Goal: Task Accomplishment & Management: Manage account settings

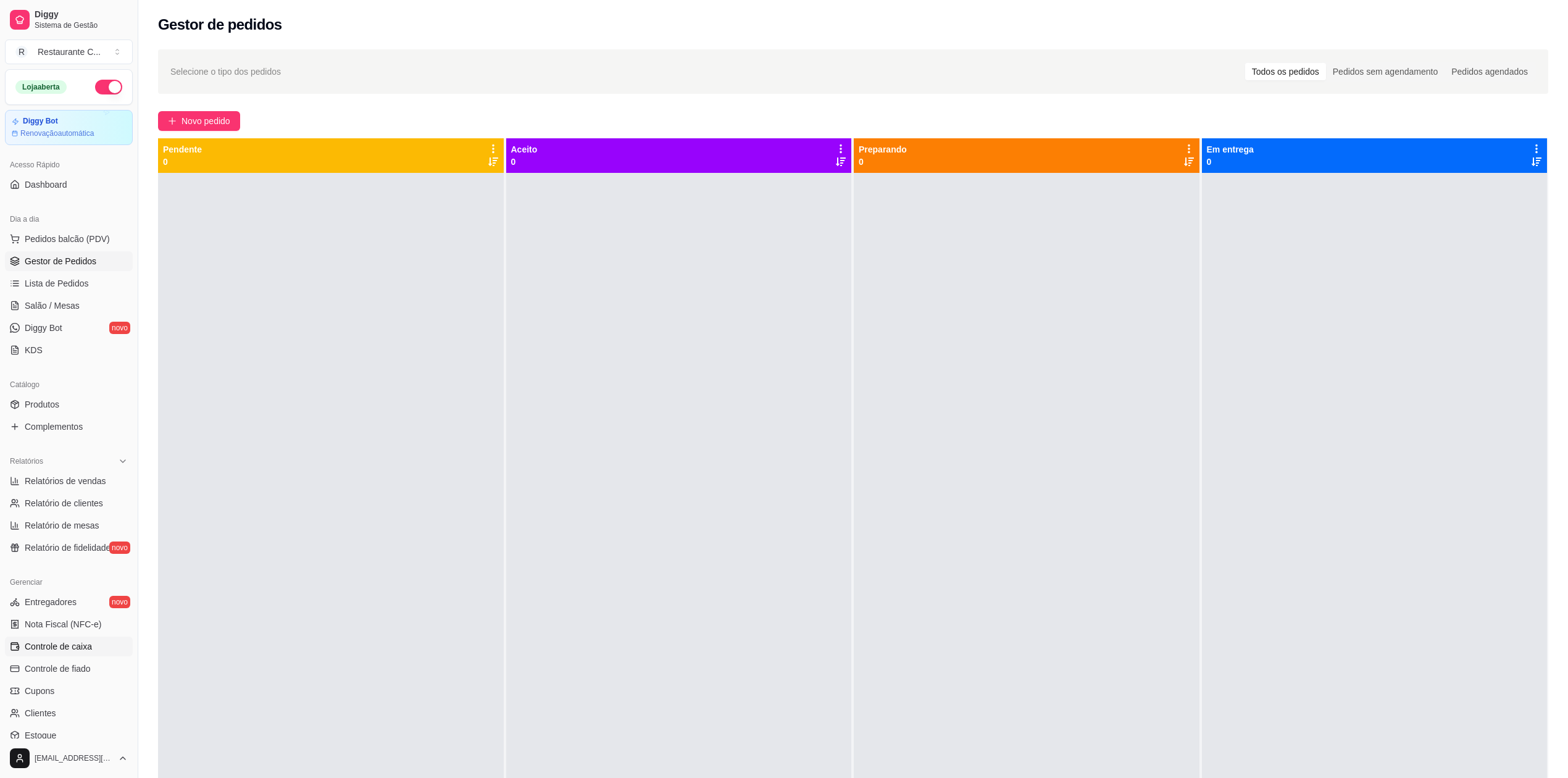
click at [91, 645] on link "Controle de caixa" at bounding box center [68, 646] width 128 height 20
click at [65, 426] on span "Complementos" at bounding box center [54, 426] width 58 height 13
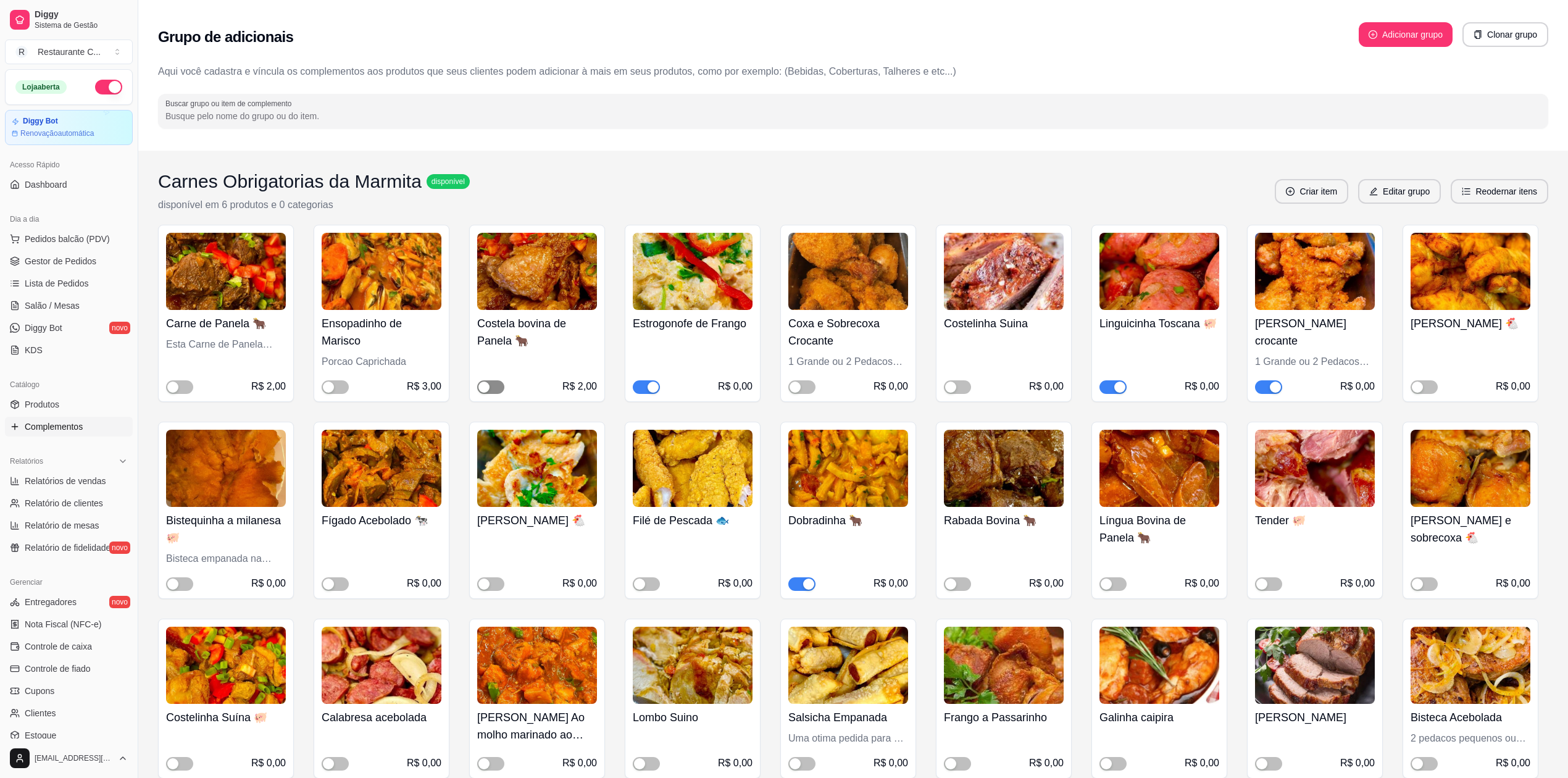
click at [490, 383] on button "button" at bounding box center [490, 387] width 27 height 14
click at [961, 386] on span "button" at bounding box center [957, 387] width 27 height 14
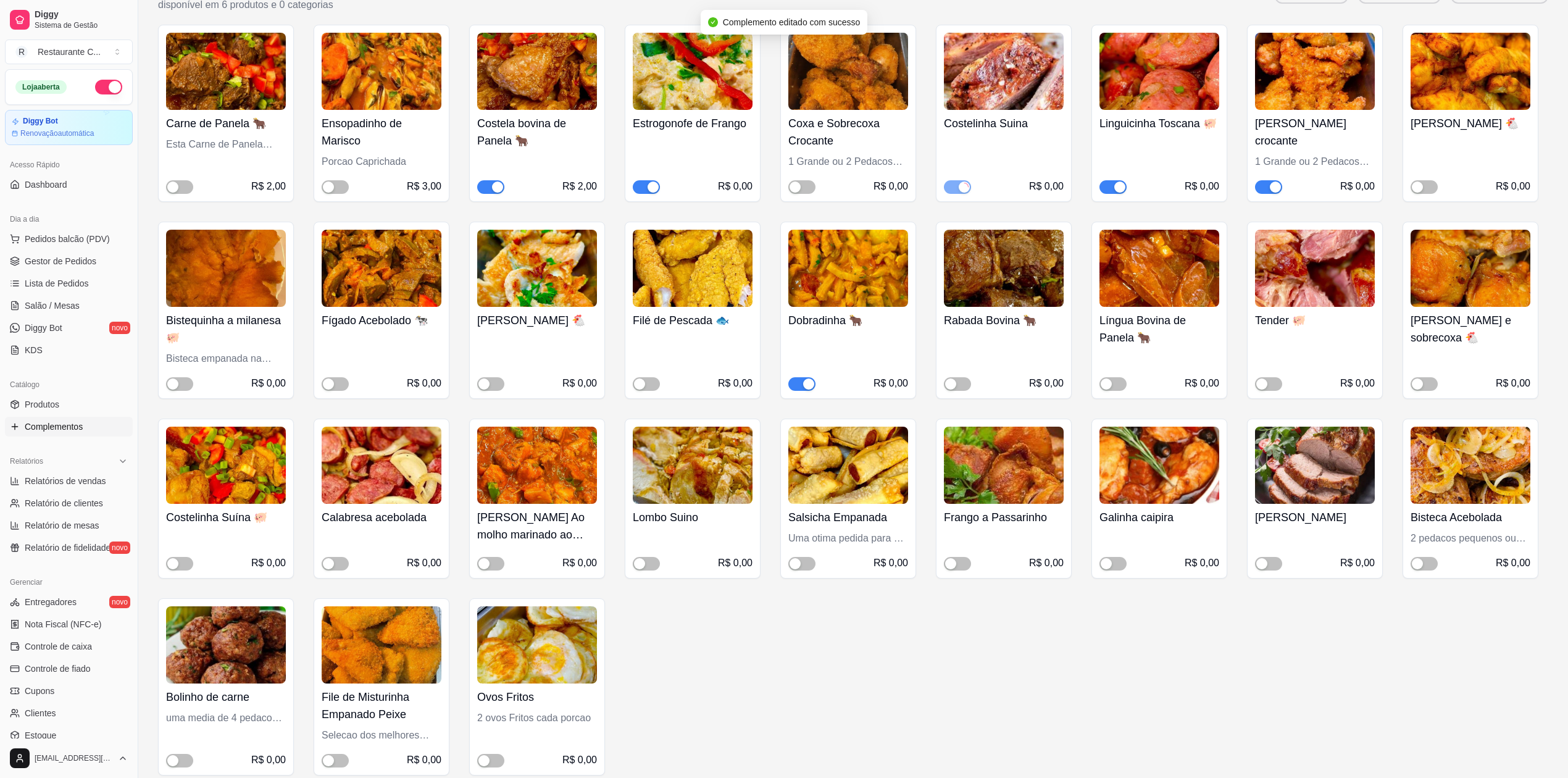
scroll to position [247, 0]
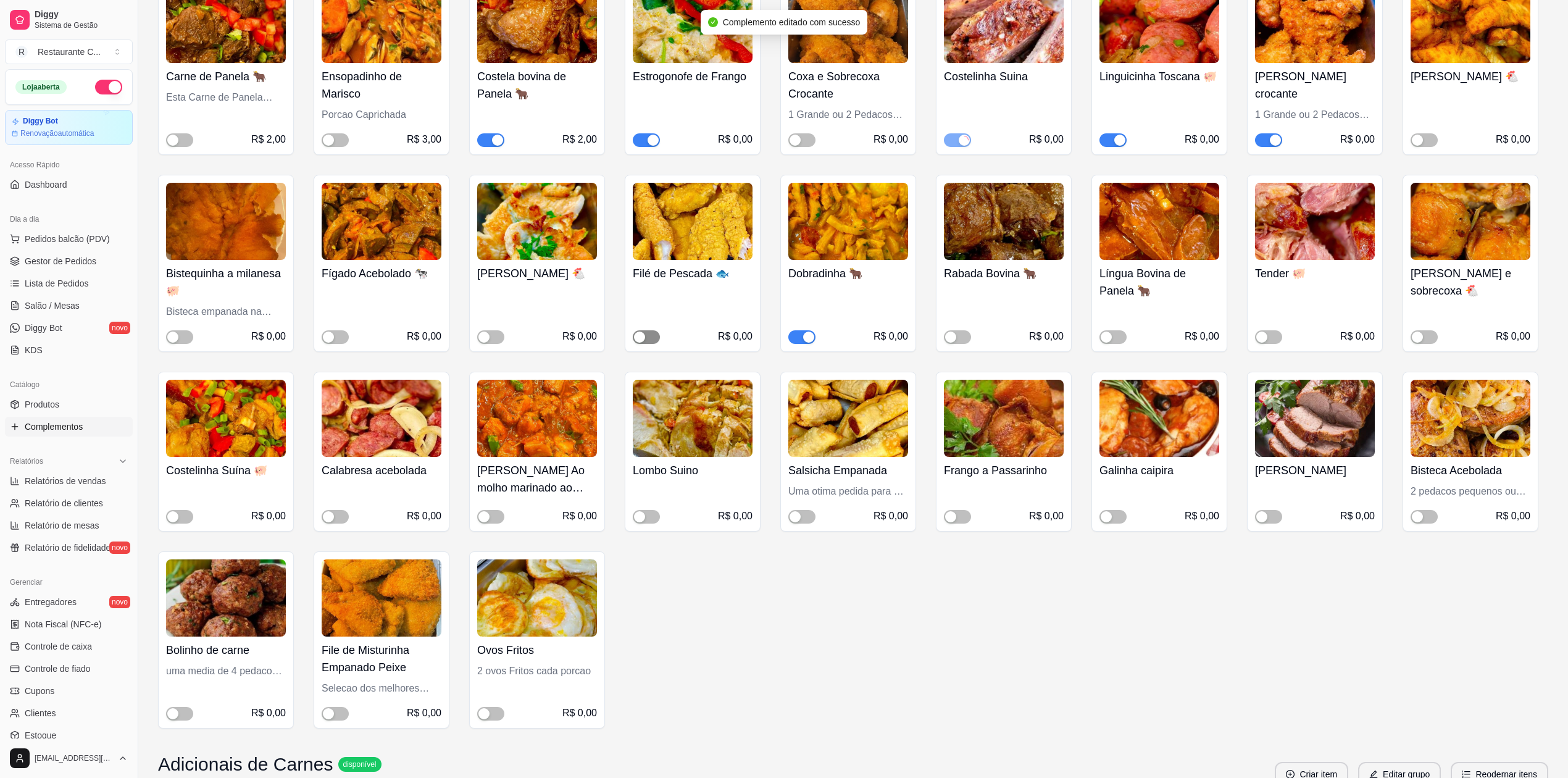
click at [651, 334] on span "button" at bounding box center [646, 337] width 27 height 14
click at [804, 338] on div "button" at bounding box center [808, 337] width 11 height 11
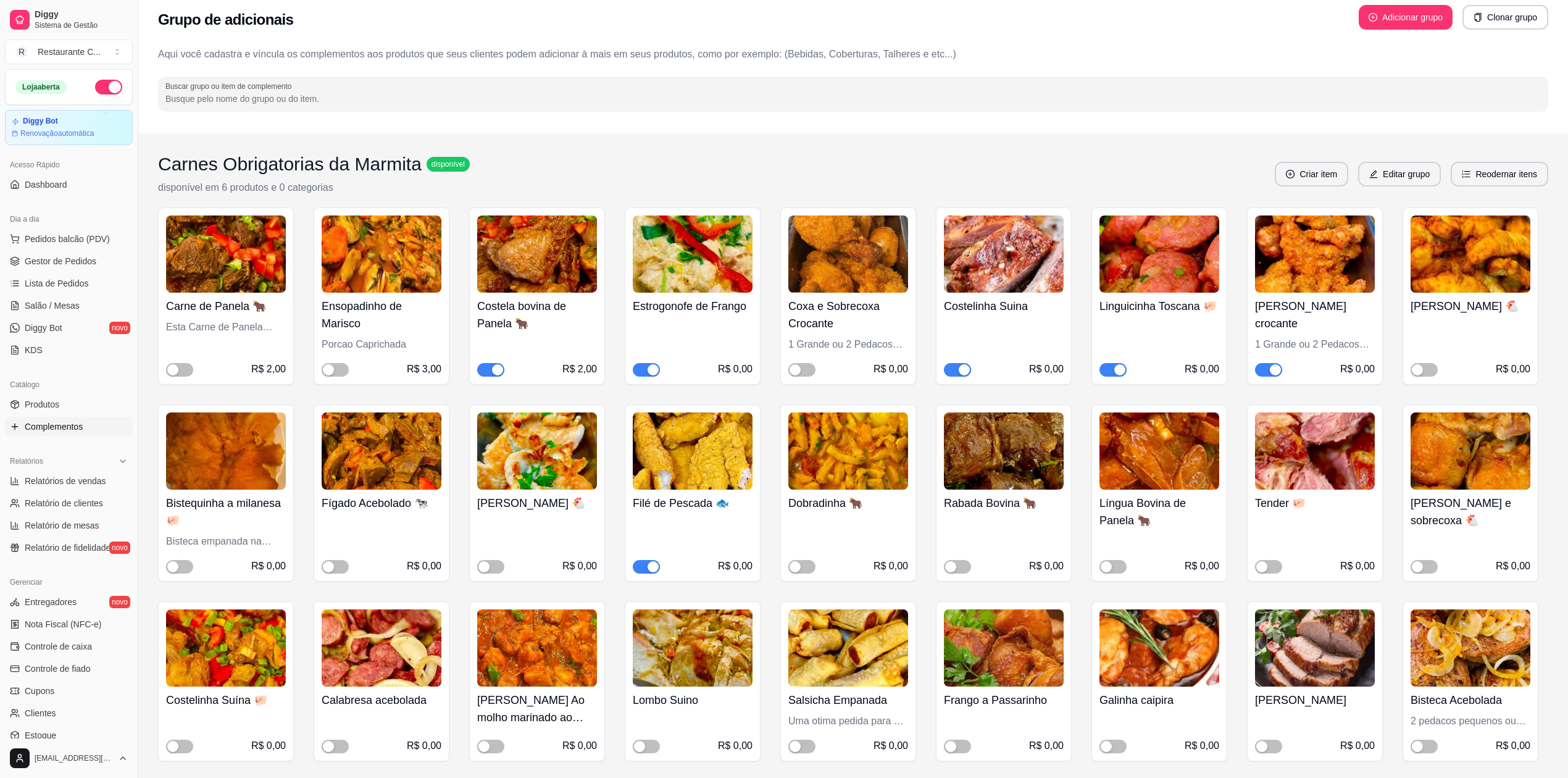
scroll to position [0, 0]
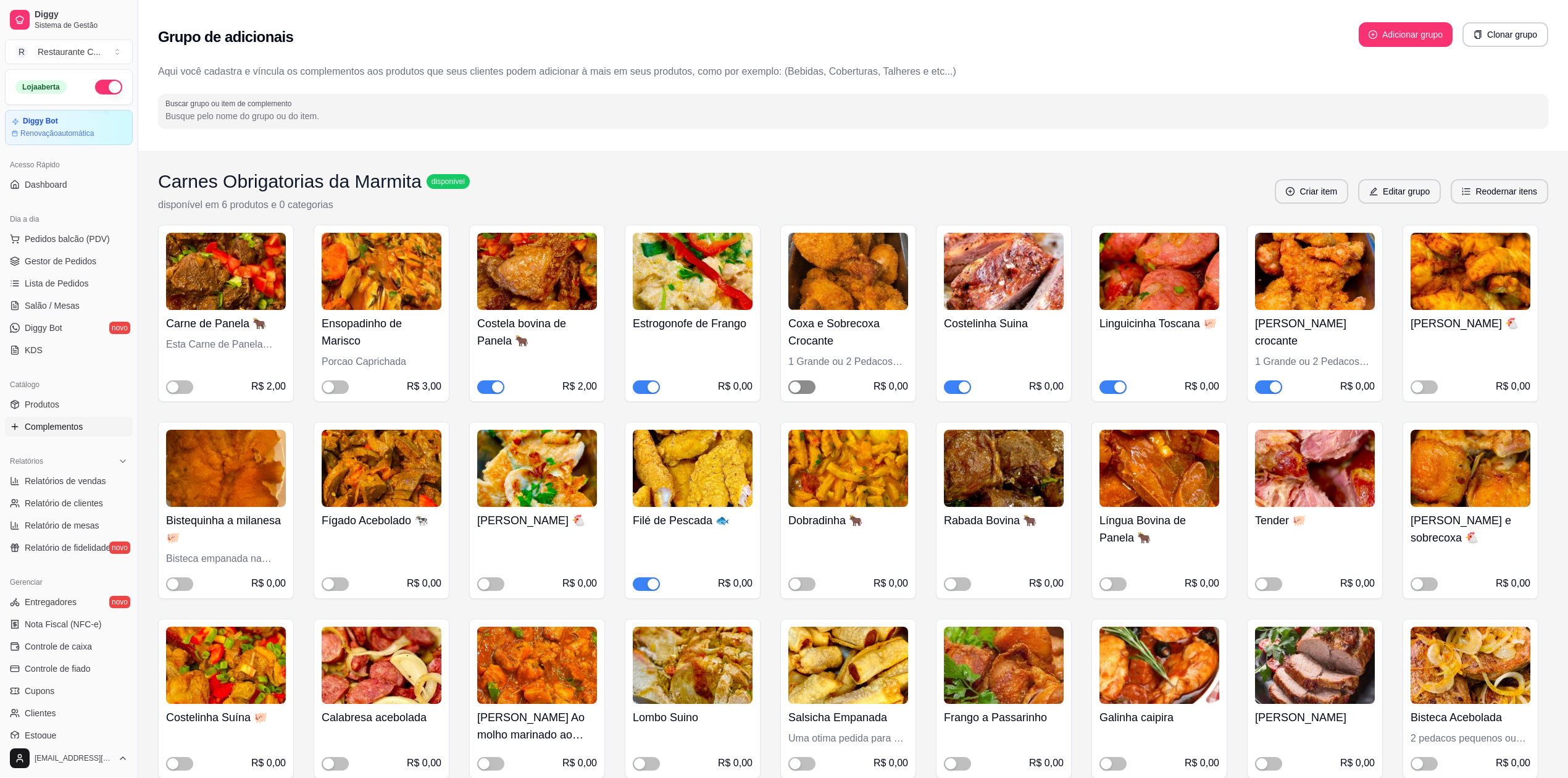
click at [806, 385] on span "button" at bounding box center [802, 387] width 27 height 14
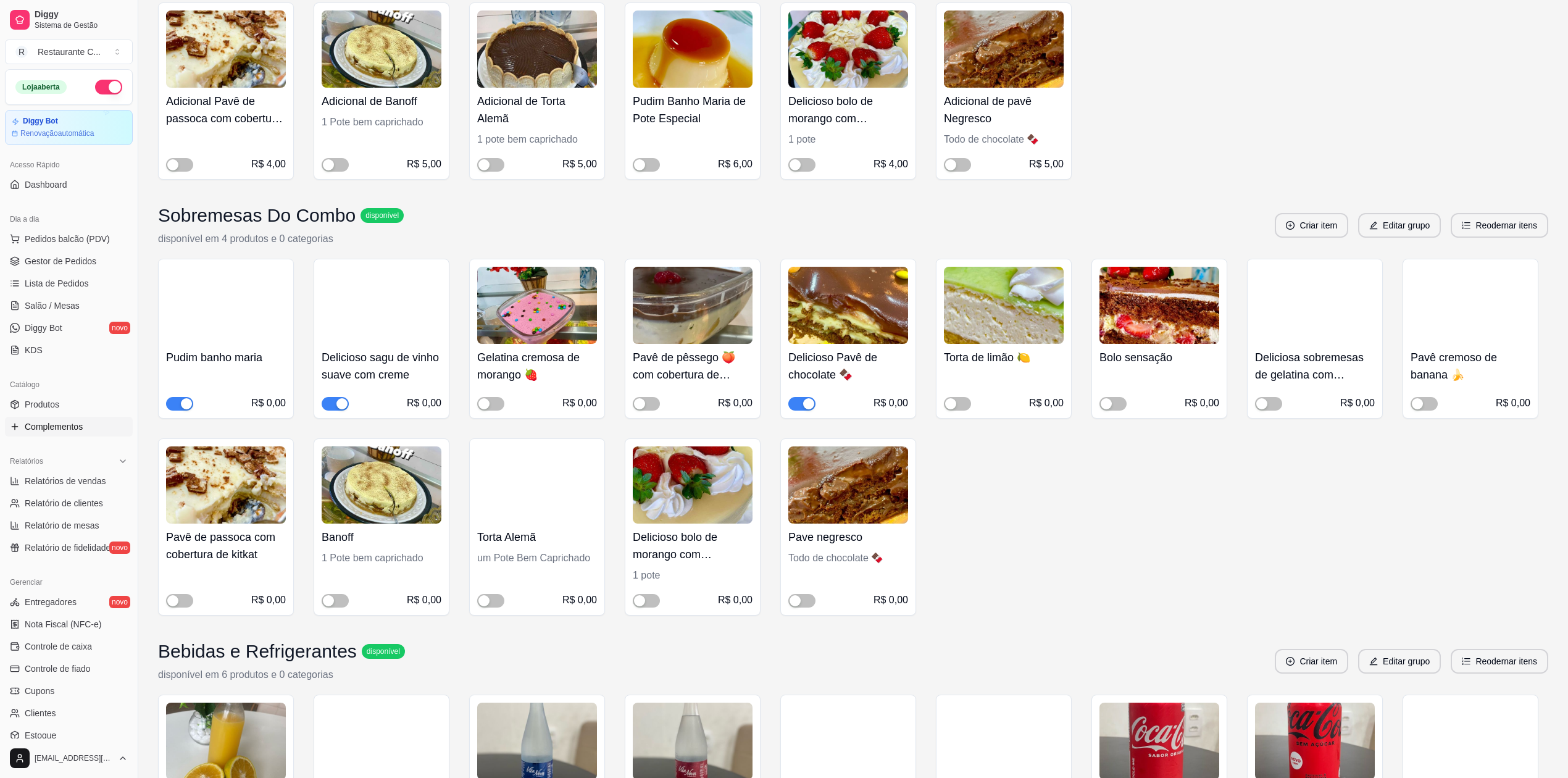
scroll to position [2057, 0]
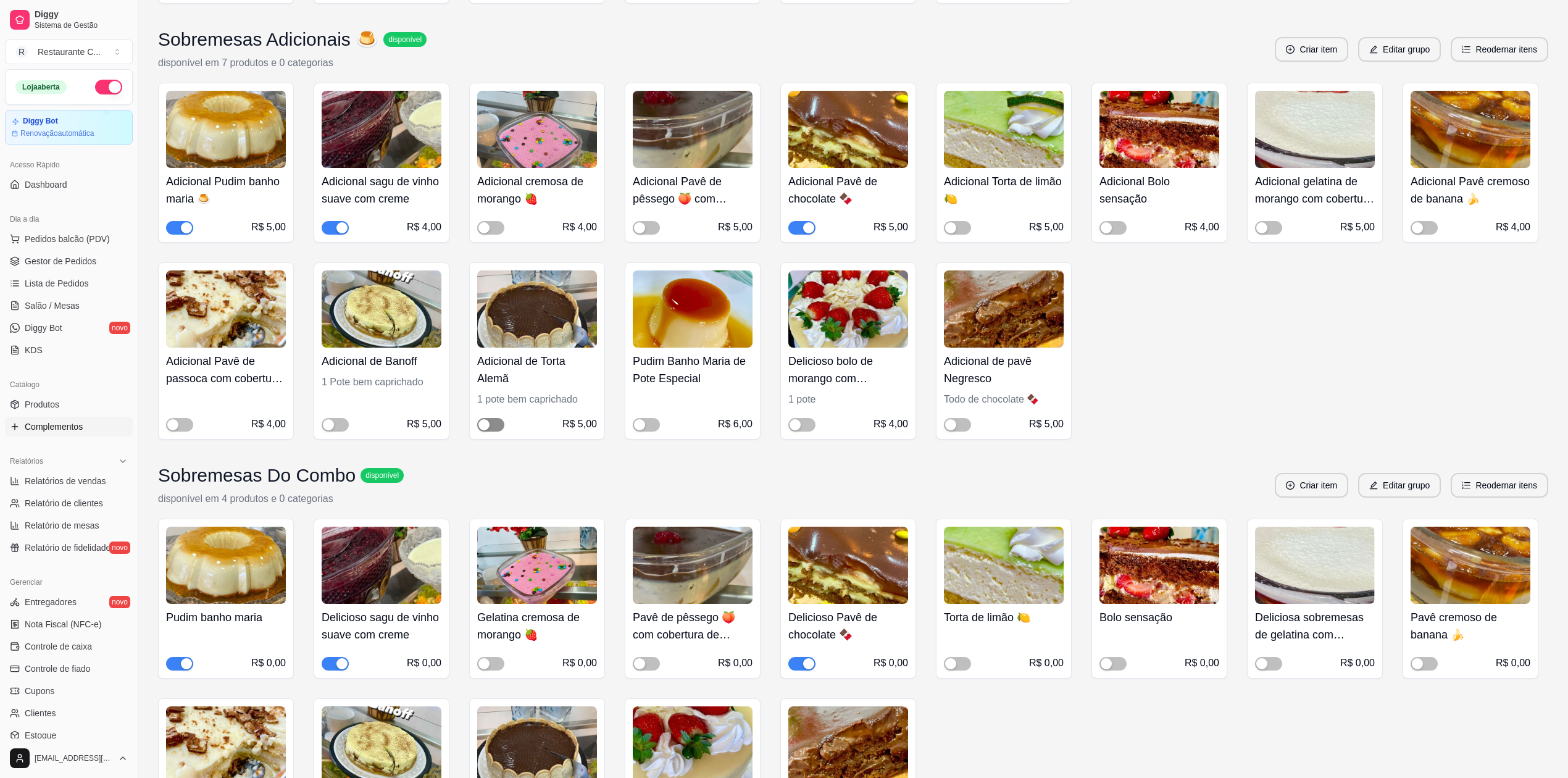
click at [492, 427] on span "button" at bounding box center [490, 425] width 27 height 14
click at [337, 425] on span "button" at bounding box center [335, 425] width 27 height 14
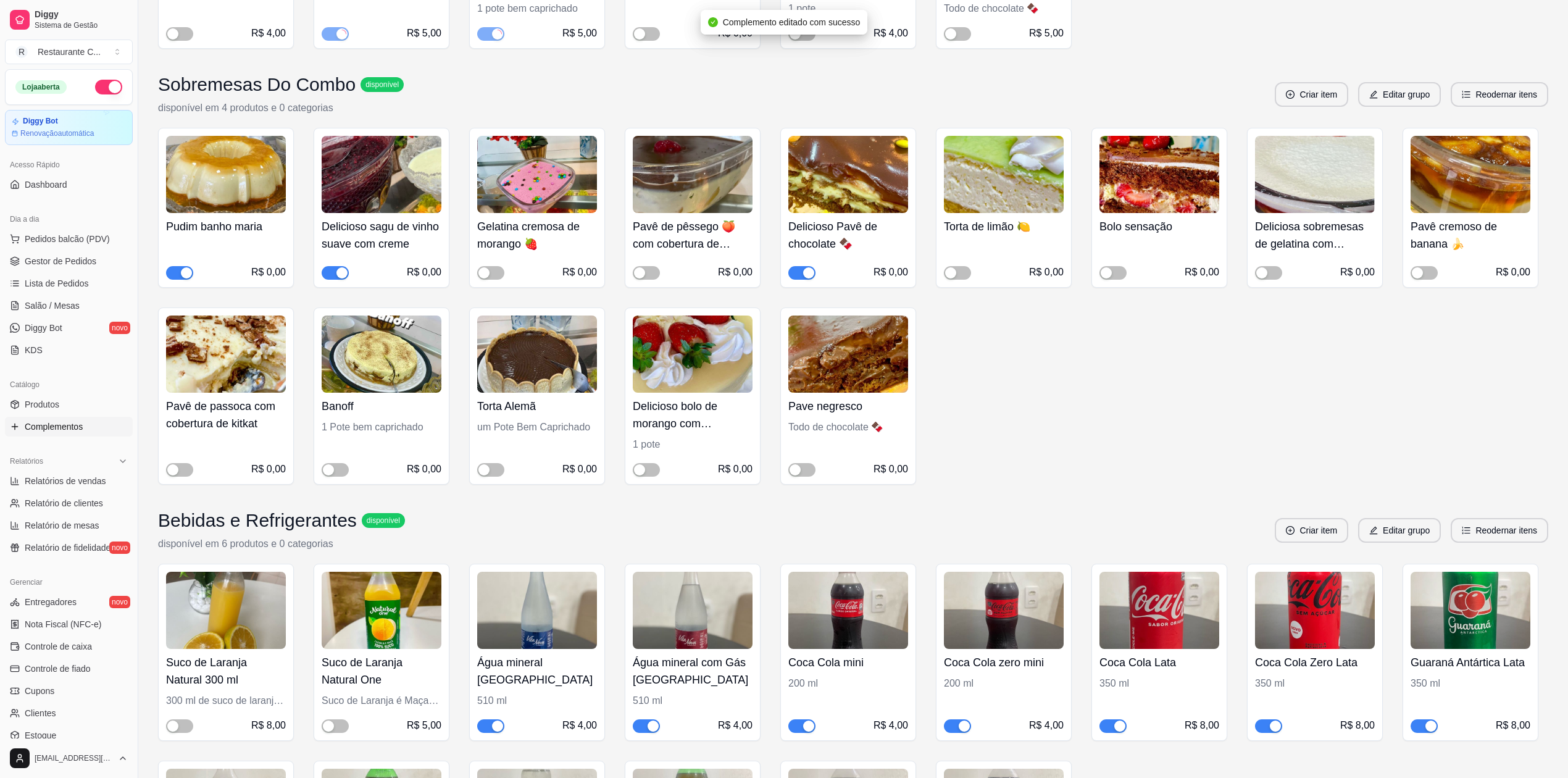
scroll to position [2470, 0]
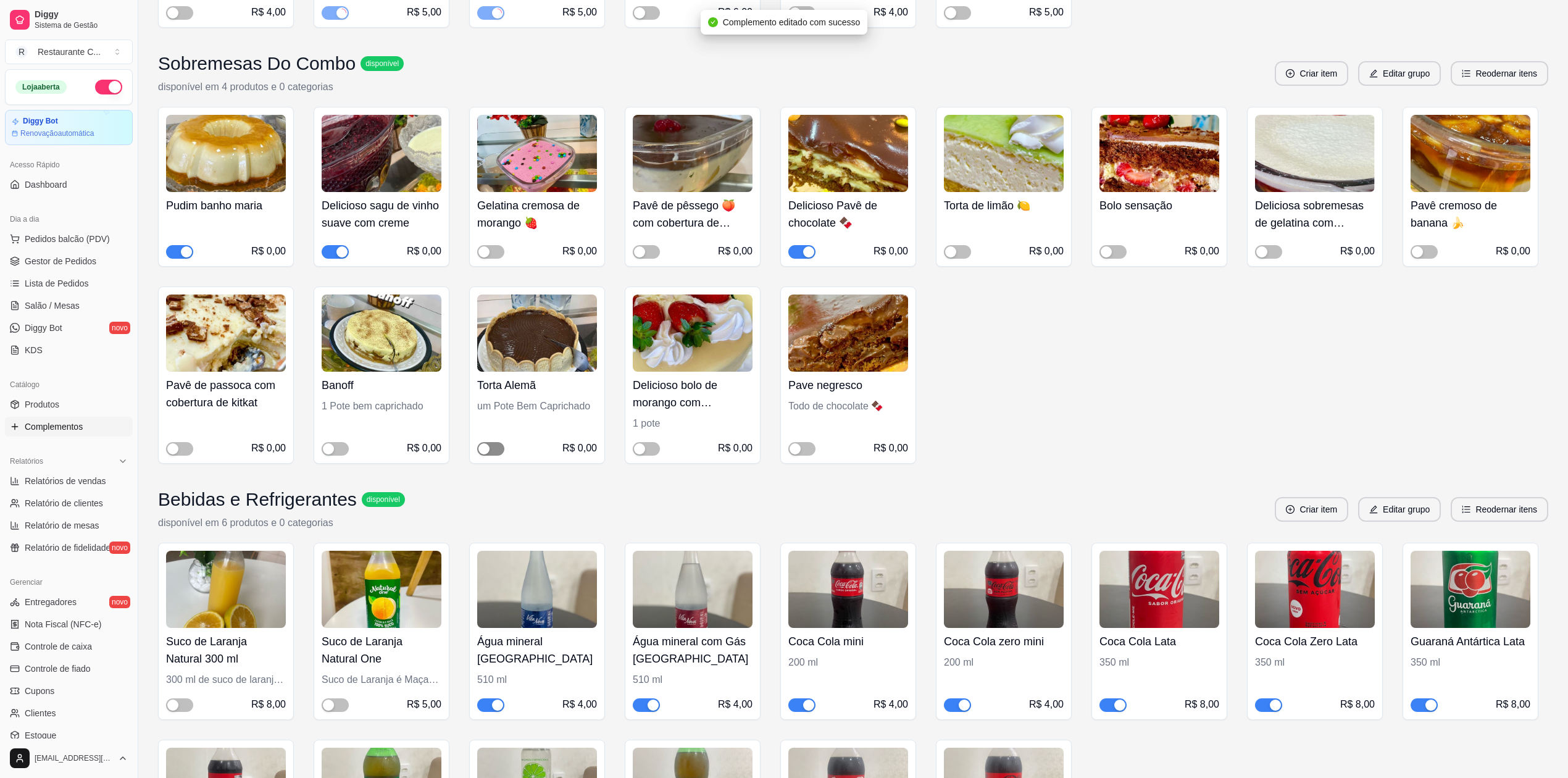
click at [492, 451] on span "button" at bounding box center [490, 449] width 27 height 14
click at [336, 448] on span "button" at bounding box center [335, 449] width 27 height 14
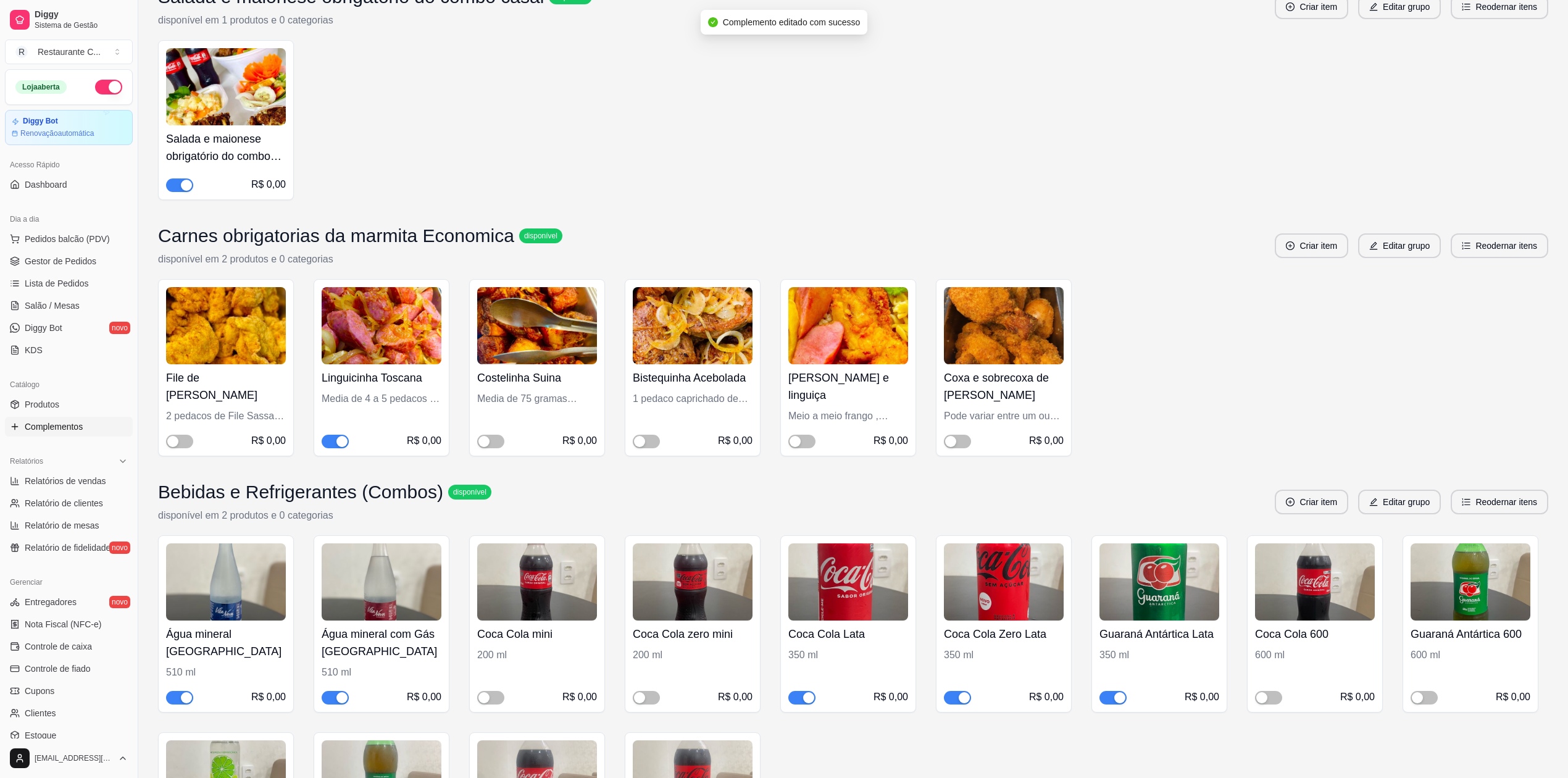
scroll to position [4033, 0]
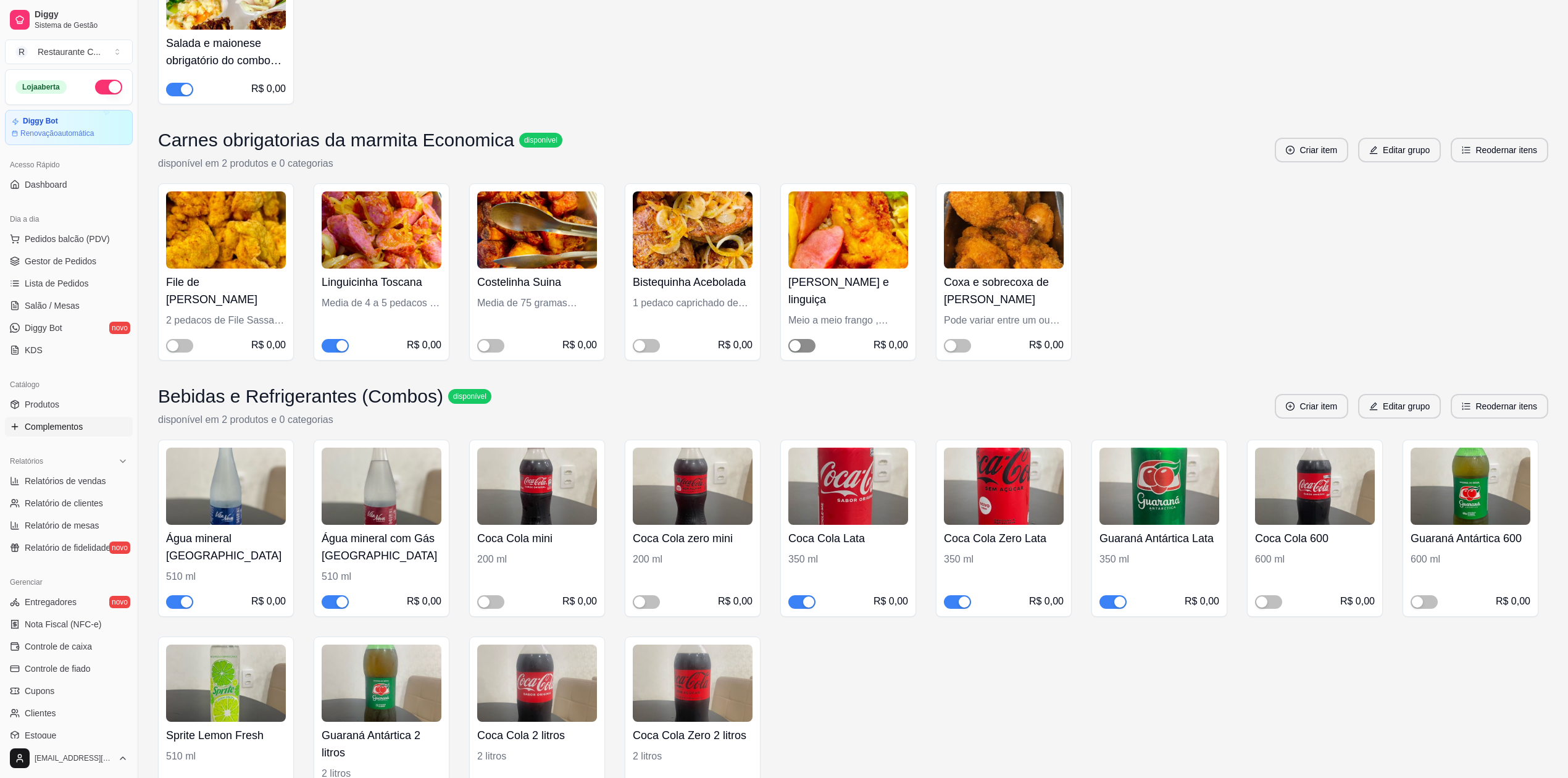
click at [799, 351] on div "button" at bounding box center [795, 345] width 11 height 11
click at [961, 352] on span "button" at bounding box center [957, 345] width 27 height 14
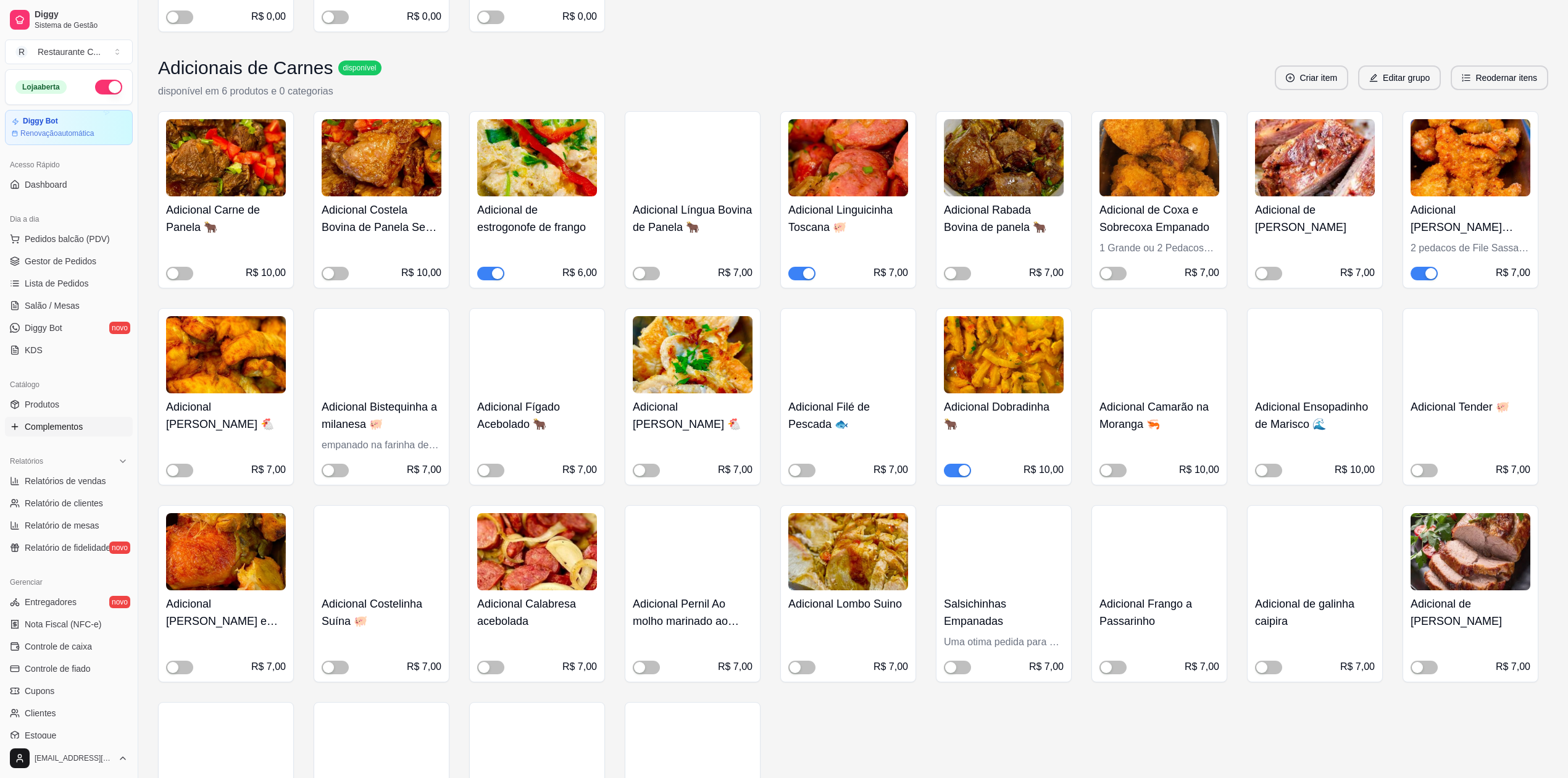
scroll to position [942, 0]
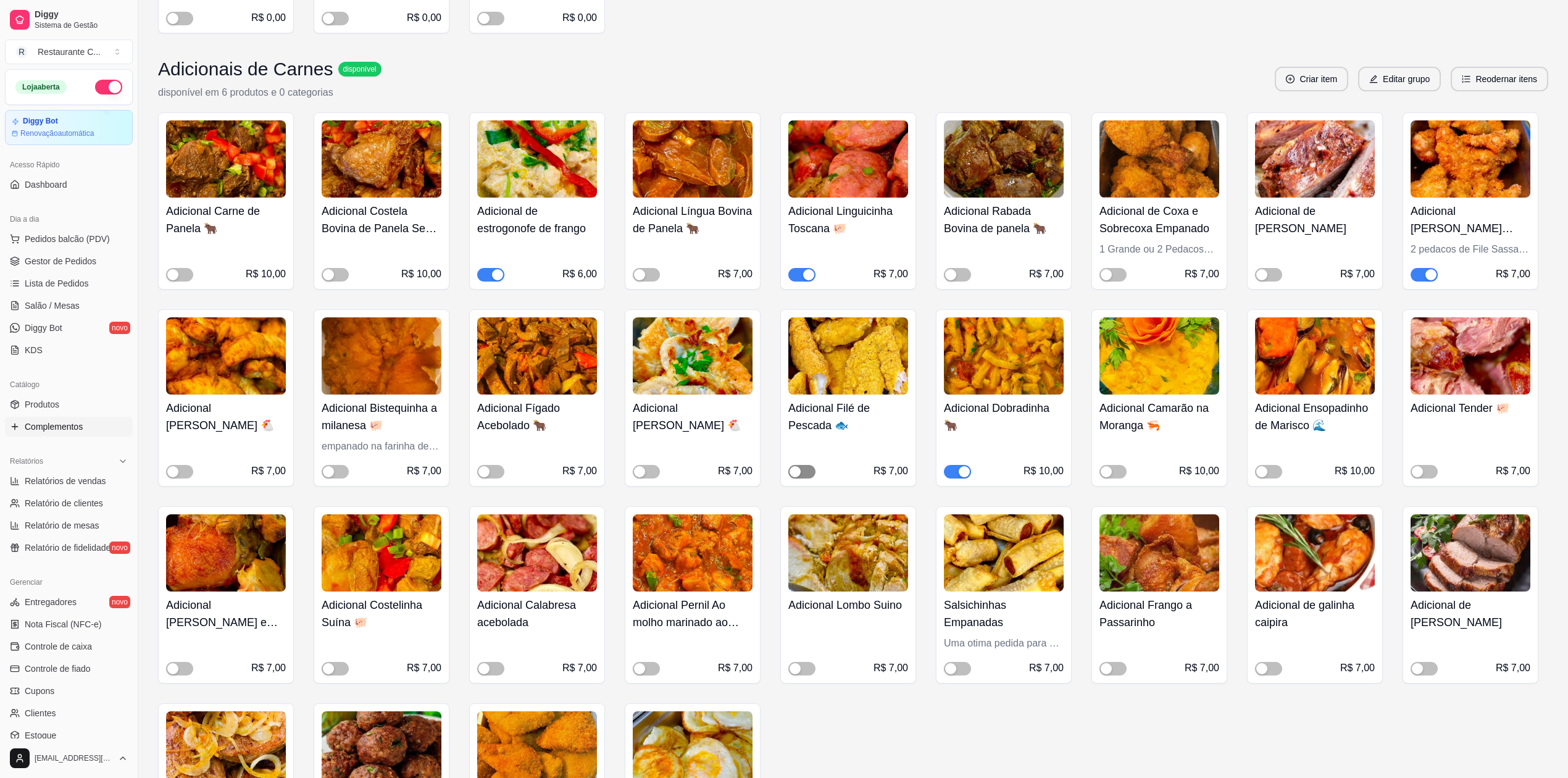
click at [801, 470] on div "button" at bounding box center [795, 472] width 11 height 11
click at [334, 273] on span "button" at bounding box center [335, 275] width 27 height 14
click at [958, 472] on button "button" at bounding box center [957, 472] width 27 height 14
click at [1266, 277] on div "button" at bounding box center [1262, 275] width 11 height 11
click at [1113, 275] on button "button" at bounding box center [1113, 275] width 27 height 14
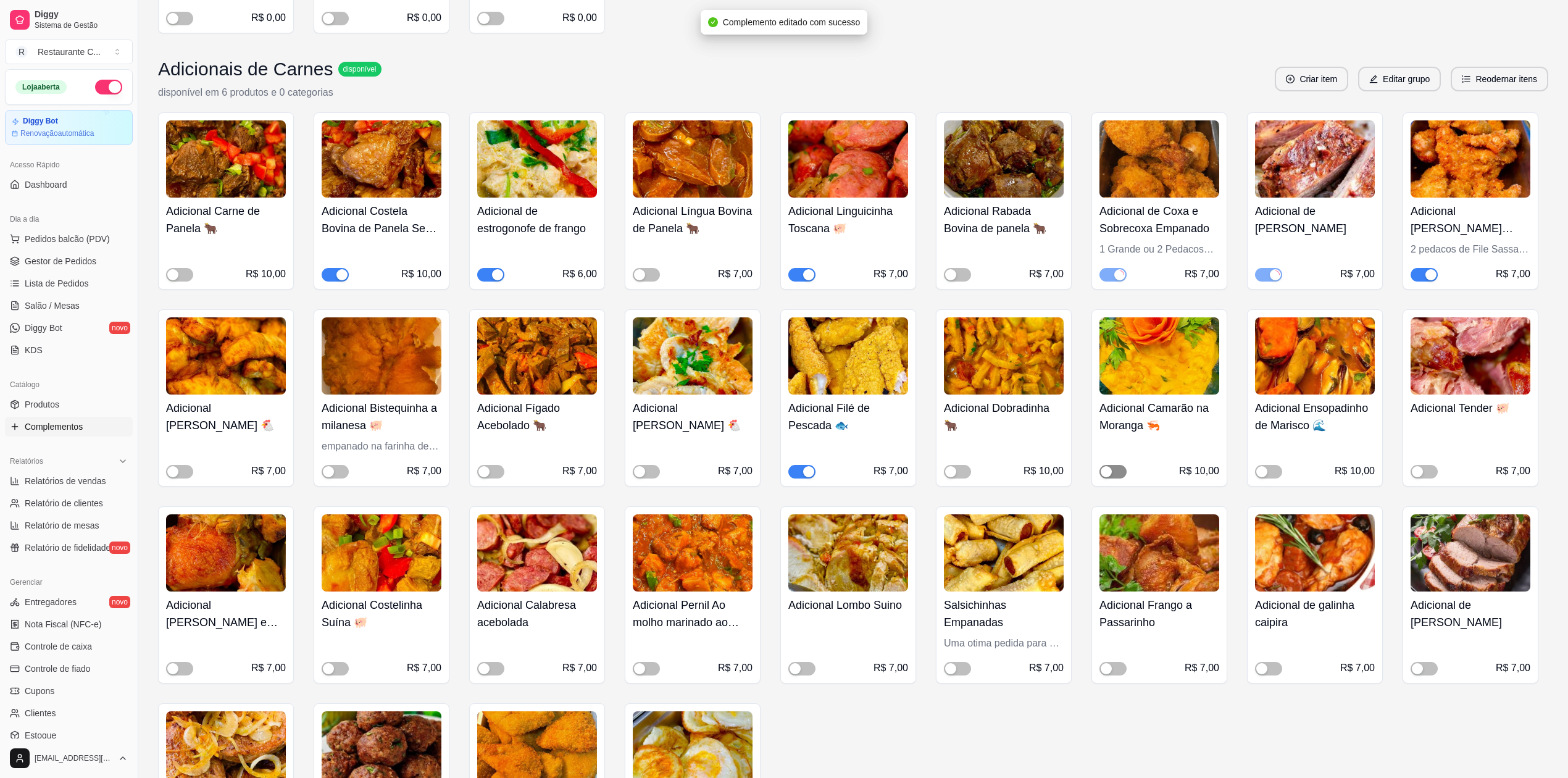
click at [1110, 474] on div "button" at bounding box center [1106, 472] width 11 height 11
click at [1270, 472] on span "button" at bounding box center [1268, 472] width 27 height 14
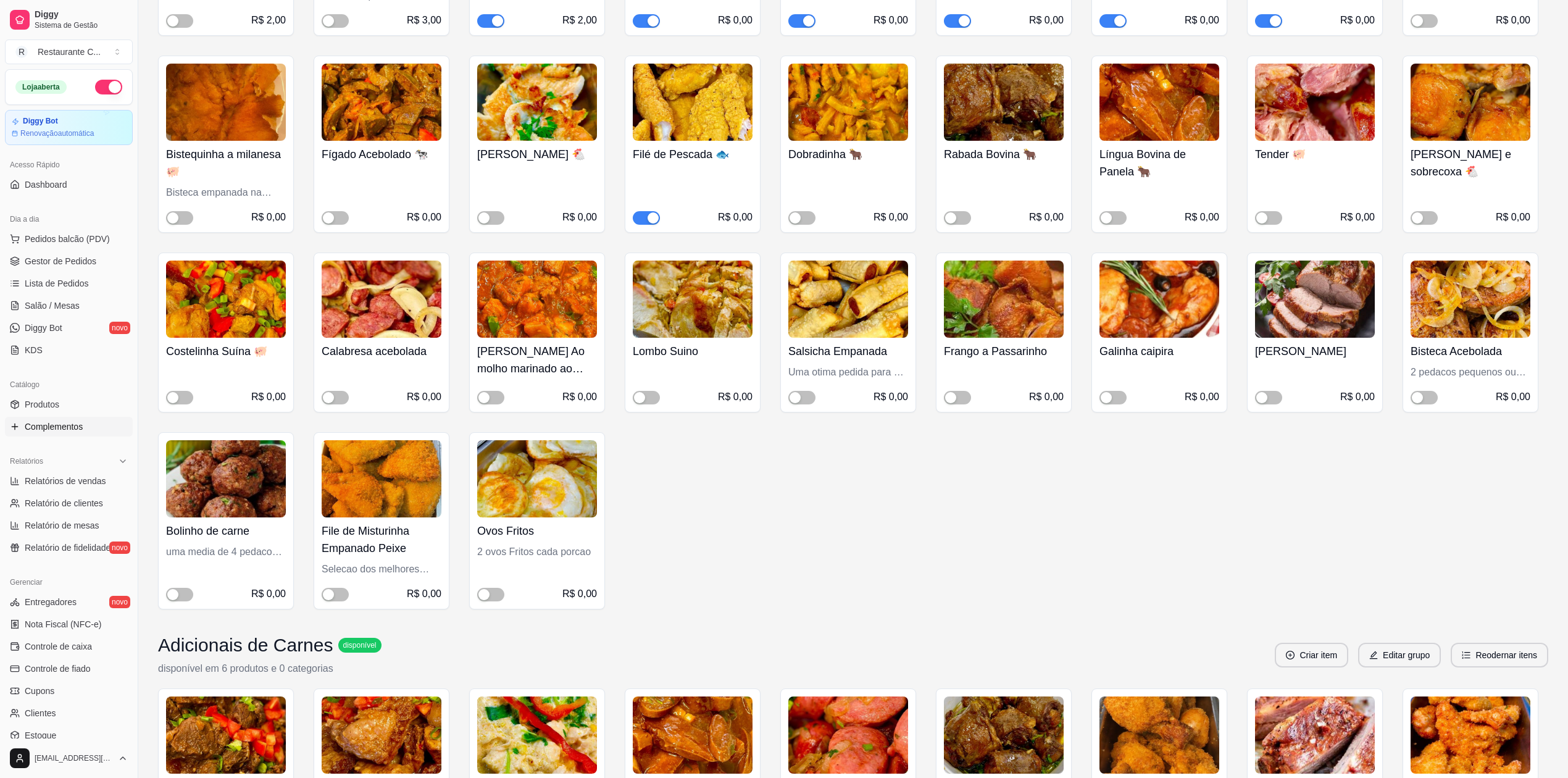
scroll to position [0, 0]
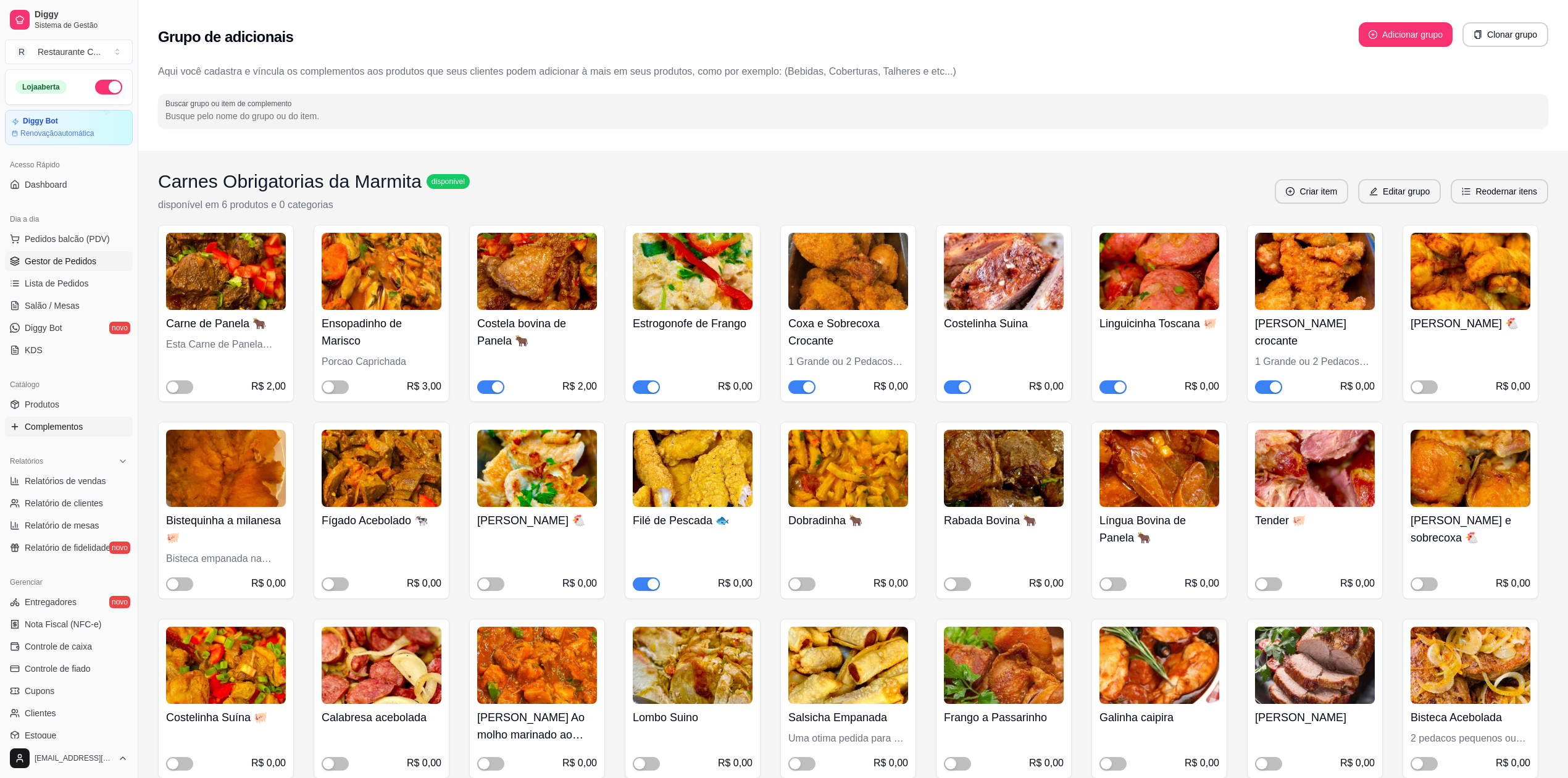
click at [75, 253] on link "Gestor de Pedidos" at bounding box center [68, 261] width 128 height 20
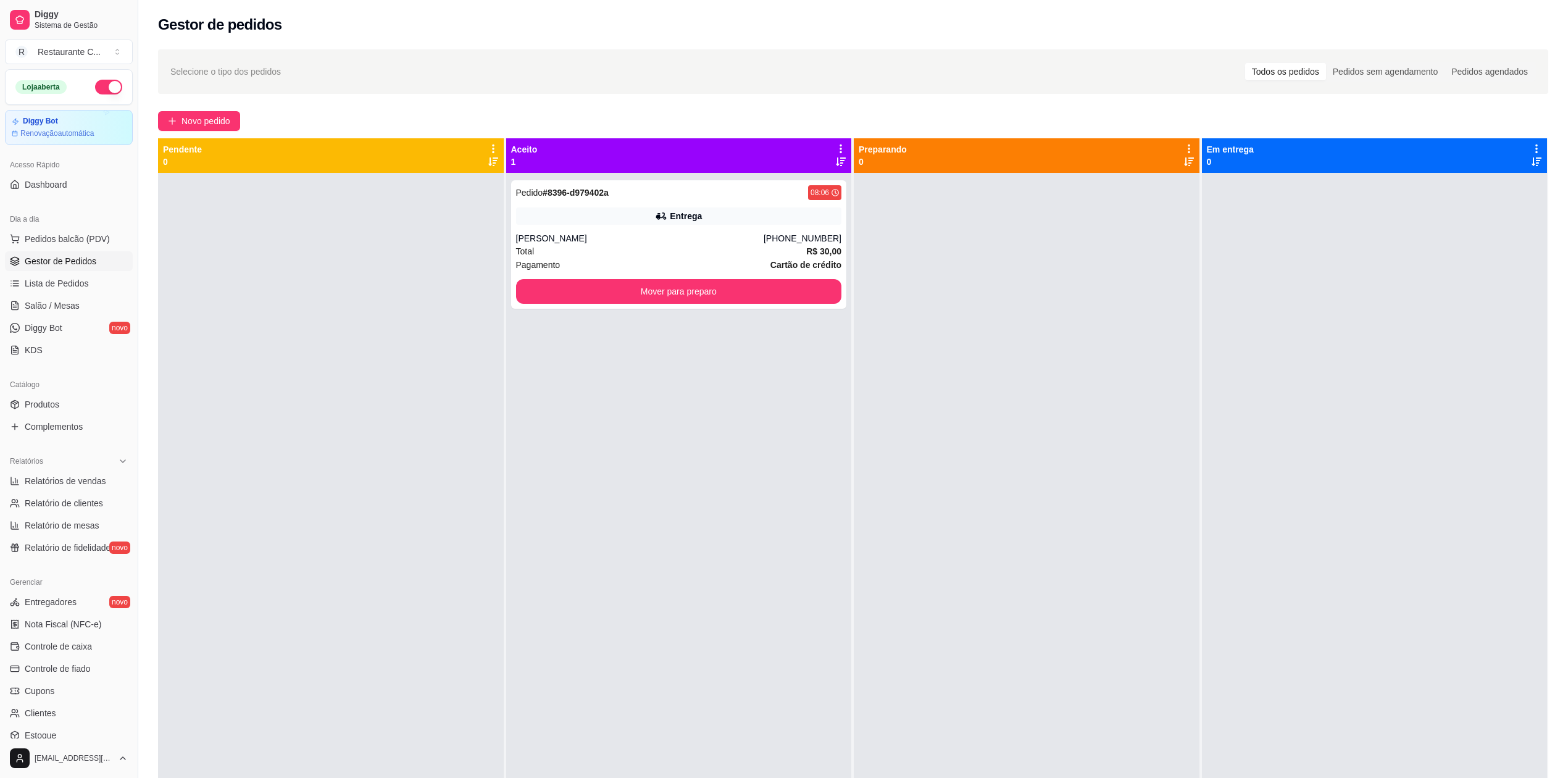
click at [979, 435] on div at bounding box center [1027, 562] width 346 height 778
click at [1110, 460] on div at bounding box center [1027, 562] width 346 height 778
drag, startPoint x: 1191, startPoint y: 315, endPoint x: 1219, endPoint y: 297, distance: 33.3
click at [1191, 315] on div "Preparando 0" at bounding box center [1027, 544] width 347 height 812
click at [1176, 273] on div at bounding box center [1027, 562] width 346 height 778
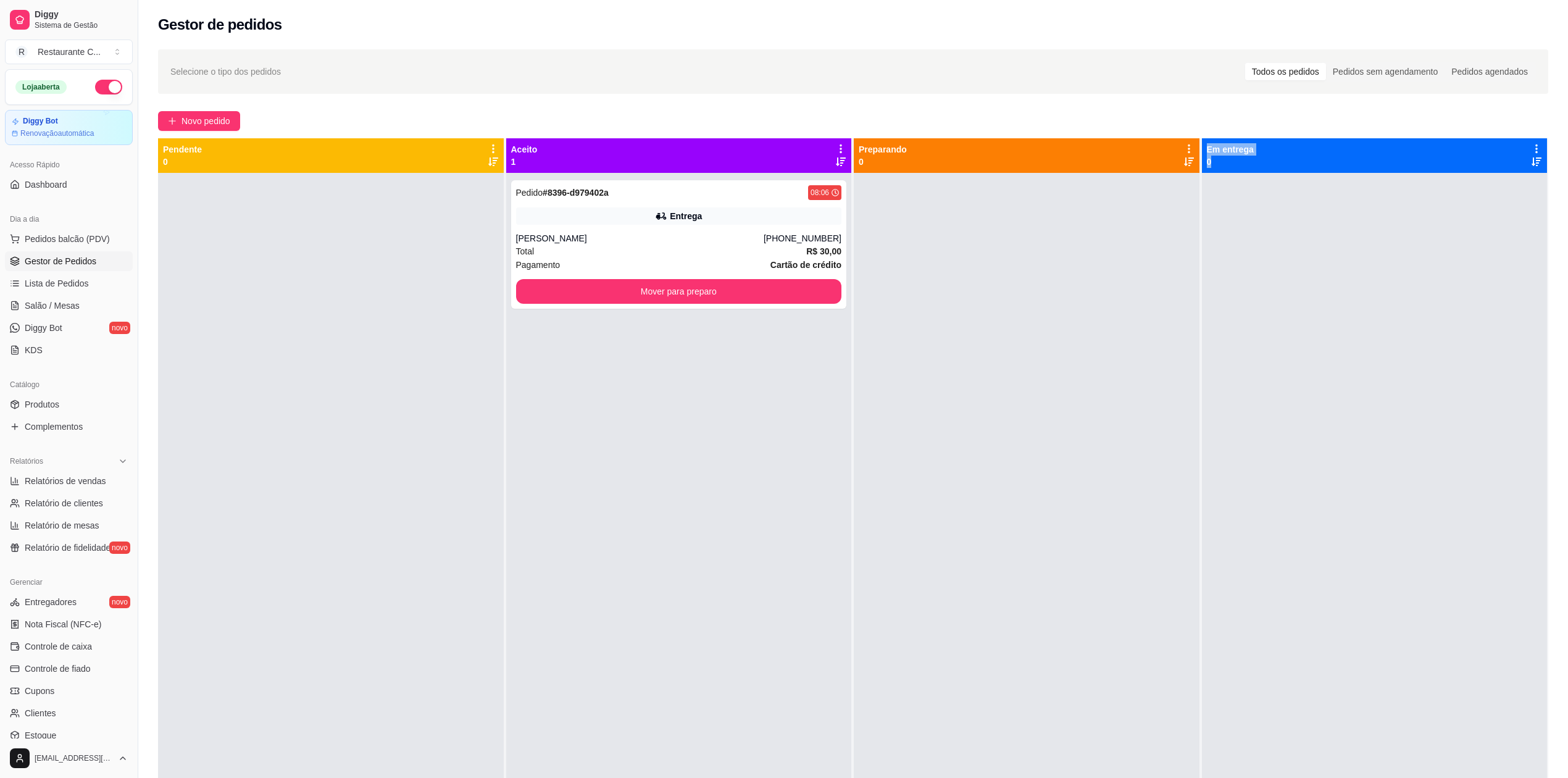
drag, startPoint x: 1237, startPoint y: 191, endPoint x: 924, endPoint y: 281, distance: 325.7
click at [939, 278] on div "Pendente 0 Aceito 1 Pedido # 8396-d979402a 08:06 Entrega [PERSON_NAME] [PHONE_N…" at bounding box center [853, 527] width 1390 height 778
drag, startPoint x: 927, startPoint y: 336, endPoint x: 838, endPoint y: 366, distance: 93.9
click at [927, 337] on div at bounding box center [1027, 562] width 346 height 778
click at [645, 419] on div "Pedido # 8396-d979402a 08:06 Entrega [PERSON_NAME] [PHONE_NUMBER] Total R$ 30,0…" at bounding box center [679, 562] width 346 height 778
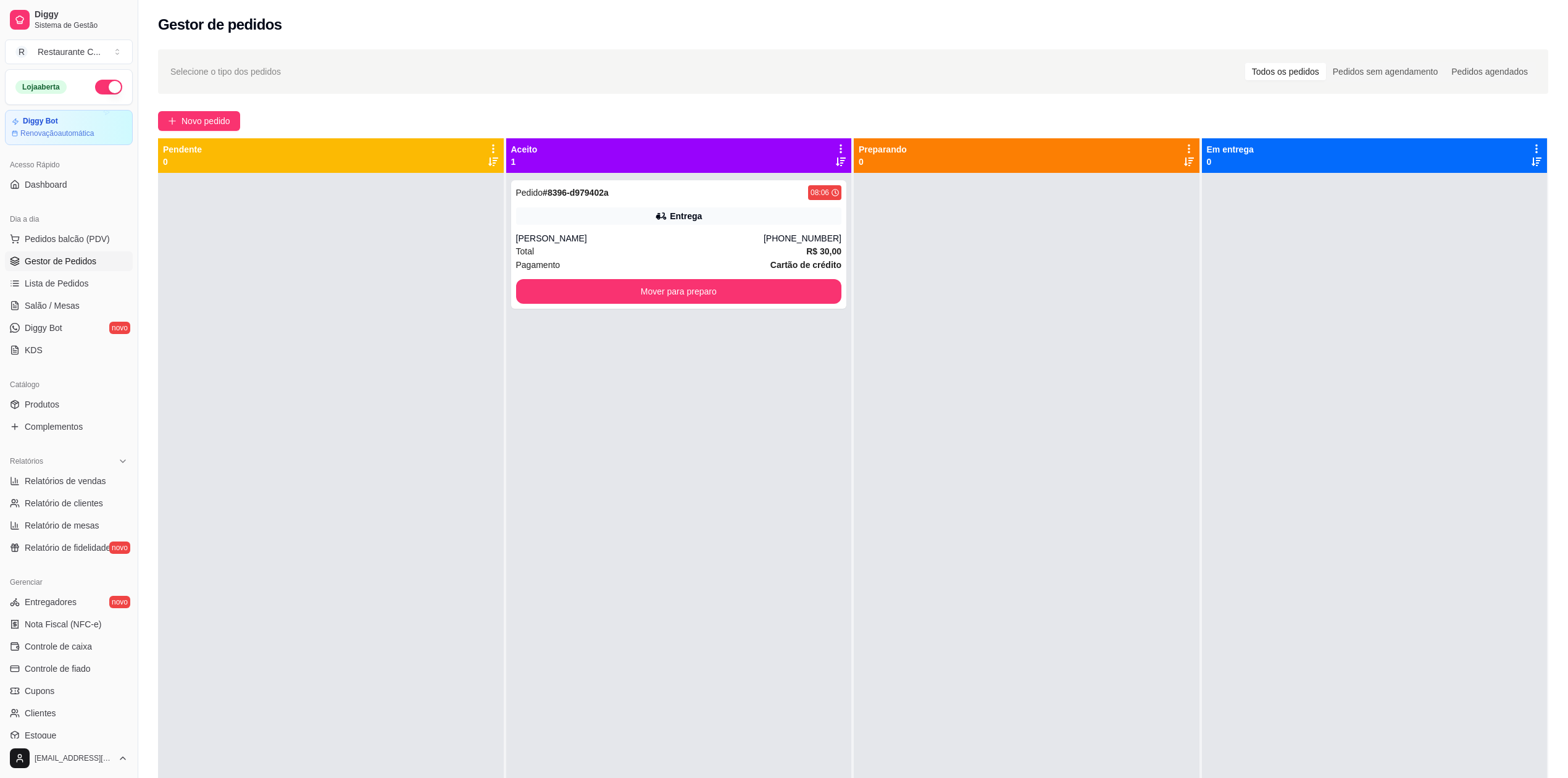
drag, startPoint x: 351, startPoint y: 343, endPoint x: 668, endPoint y: 359, distance: 317.4
click at [362, 344] on div at bounding box center [331, 562] width 346 height 778
click at [685, 383] on div "Pedido # 8396-d979402a 08:06 Entrega [PERSON_NAME] [PHONE_NUMBER] Total R$ 30,0…" at bounding box center [679, 562] width 346 height 778
drag, startPoint x: 1020, startPoint y: 379, endPoint x: 1040, endPoint y: 379, distance: 20.0
click at [1029, 379] on div at bounding box center [1027, 562] width 346 height 778
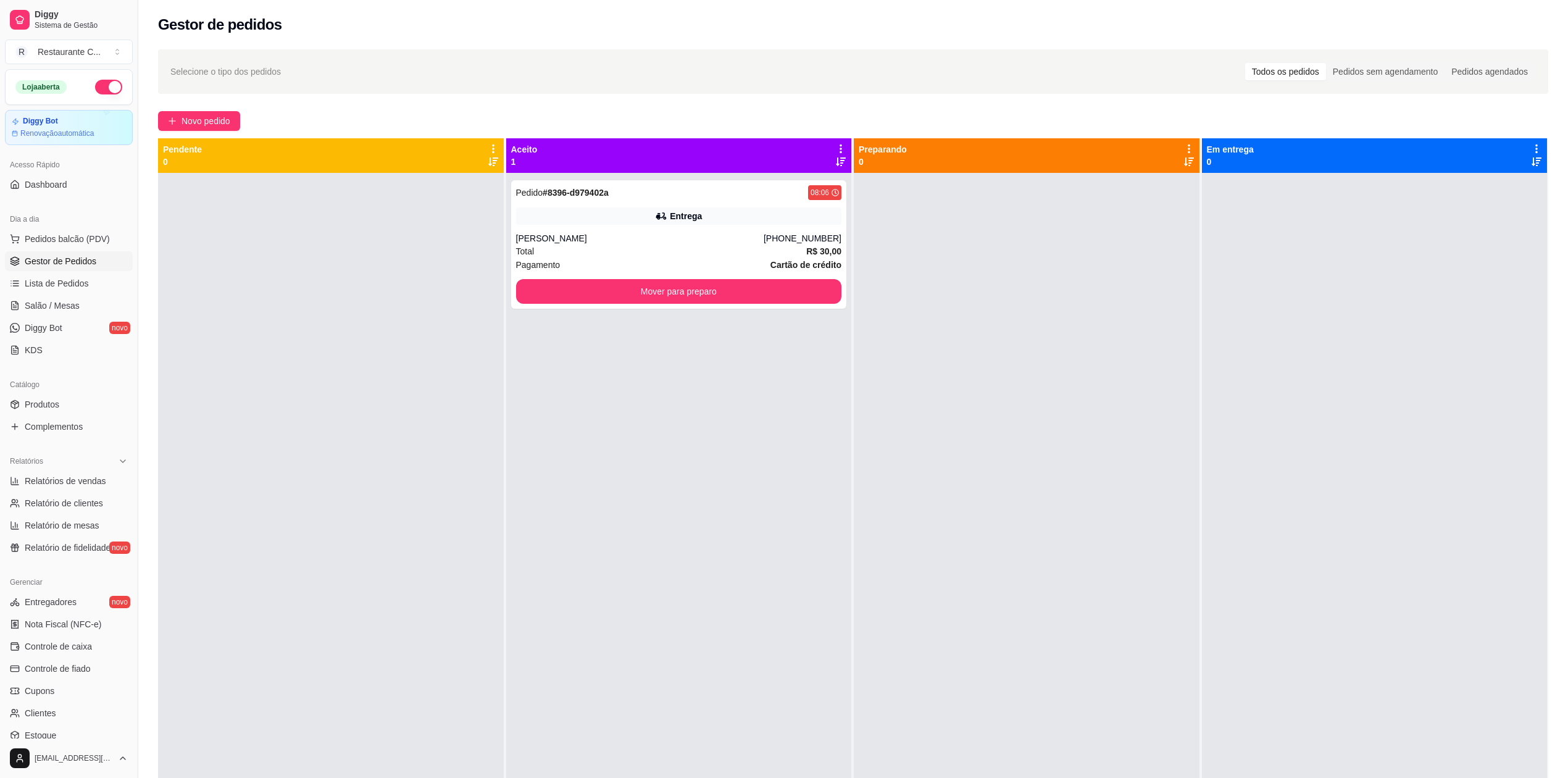
click at [1409, 362] on div at bounding box center [1375, 562] width 346 height 778
drag, startPoint x: 1074, startPoint y: 358, endPoint x: 1031, endPoint y: 368, distance: 44.1
click at [1068, 361] on div at bounding box center [1027, 562] width 346 height 778
drag, startPoint x: 640, startPoint y: 430, endPoint x: 443, endPoint y: 435, distance: 197.1
click at [638, 432] on div "Pedido # 8396-d979402a 08:06 Entrega [PERSON_NAME] [PHONE_NUMBER] Total R$ 30,0…" at bounding box center [679, 562] width 346 height 778
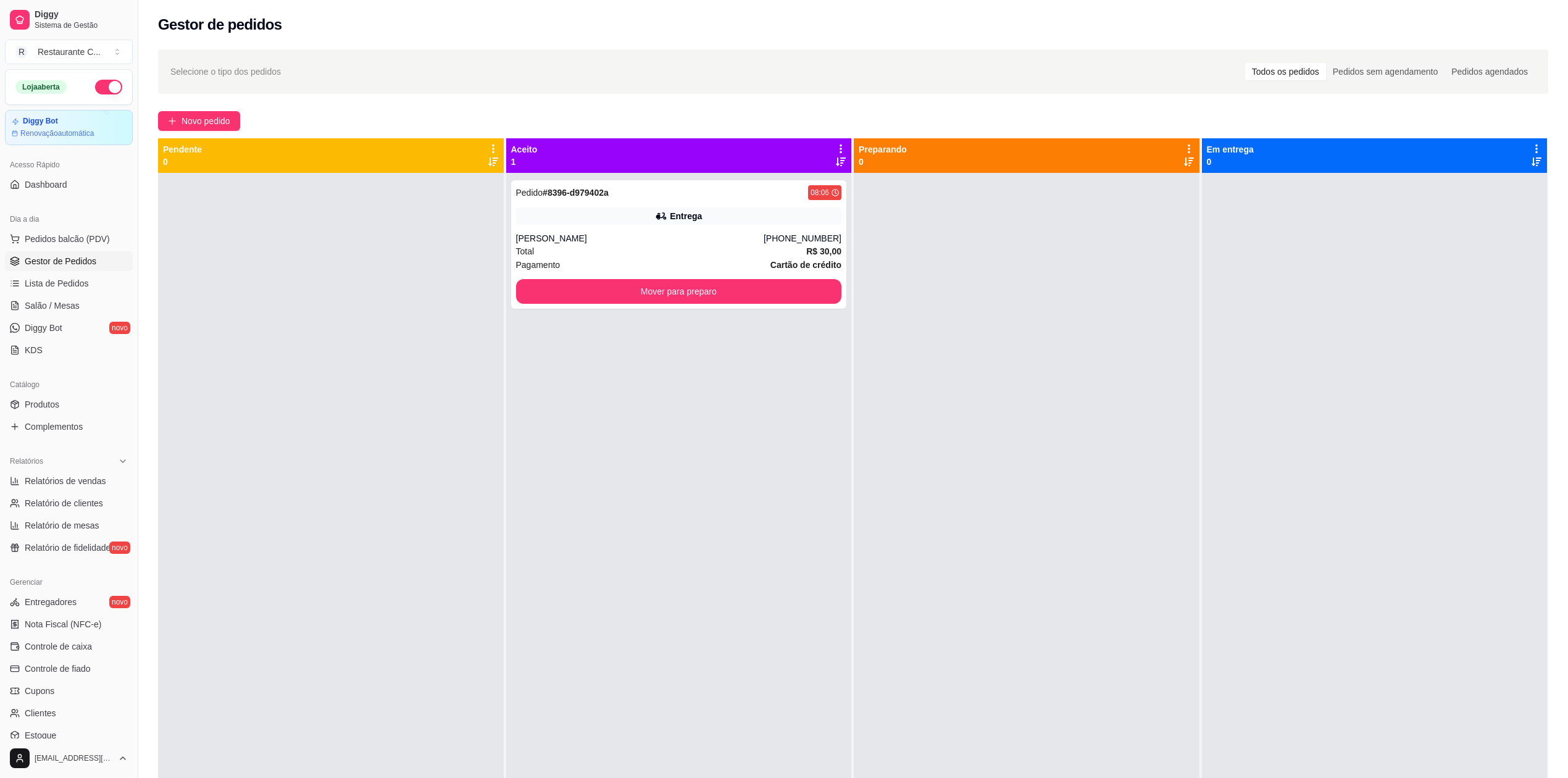
drag, startPoint x: 295, startPoint y: 399, endPoint x: 336, endPoint y: 402, distance: 41.1
click at [300, 399] on div at bounding box center [331, 562] width 346 height 778
drag, startPoint x: 952, startPoint y: 373, endPoint x: 1106, endPoint y: 348, distance: 156.0
click at [958, 373] on div at bounding box center [1027, 562] width 346 height 778
click at [1221, 318] on div at bounding box center [1375, 562] width 346 height 778
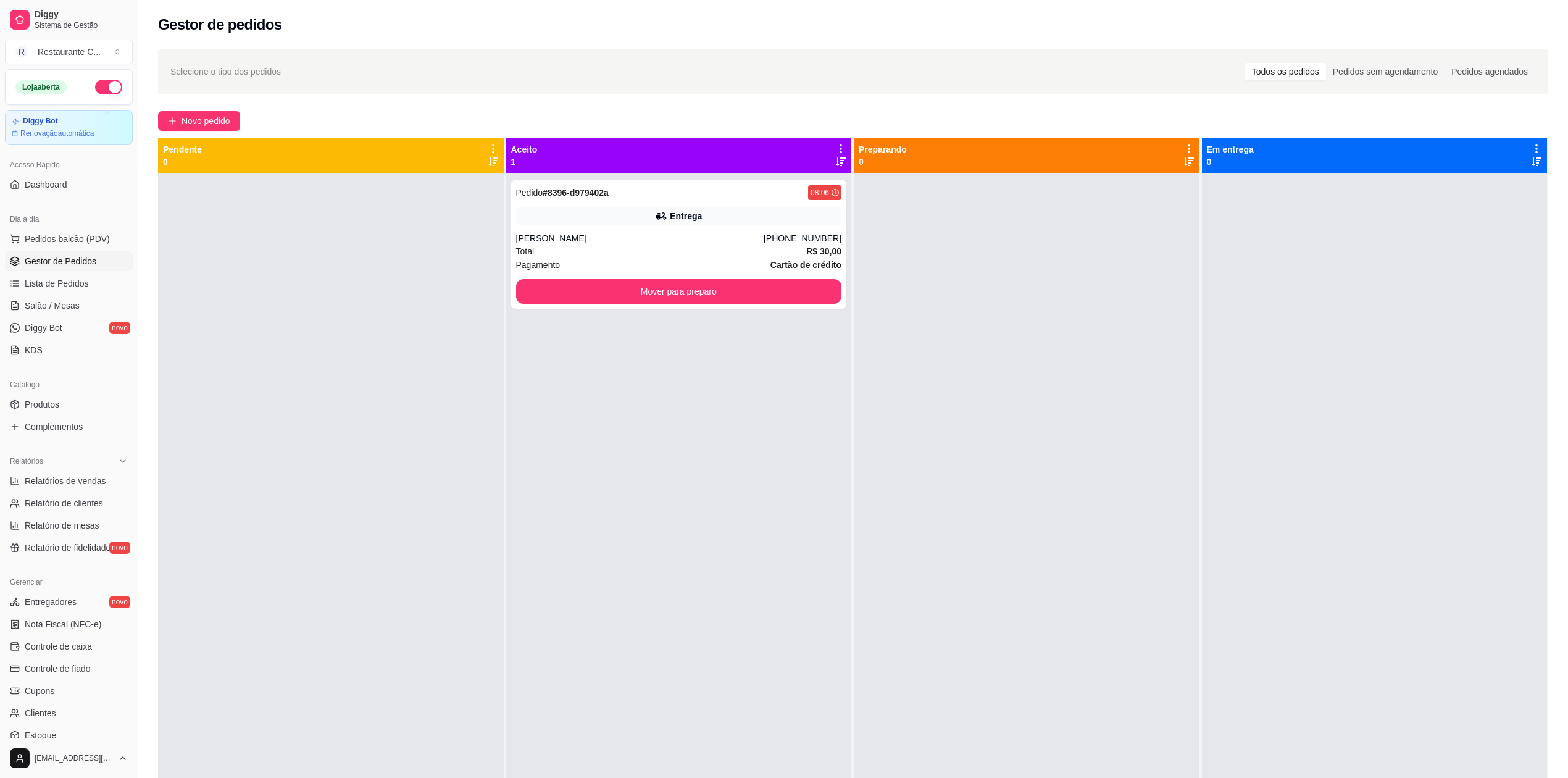
drag, startPoint x: 1045, startPoint y: 338, endPoint x: 793, endPoint y: 372, distance: 254.3
click at [1041, 341] on div at bounding box center [1027, 562] width 346 height 778
click at [614, 401] on div "Pedido # 8396-d979402a 08:06 Entrega [PERSON_NAME] [PHONE_NUMBER] Total R$ 30,0…" at bounding box center [679, 562] width 346 height 778
drag, startPoint x: 278, startPoint y: 354, endPoint x: 375, endPoint y: 372, distance: 98.7
click at [284, 355] on div at bounding box center [331, 562] width 346 height 778
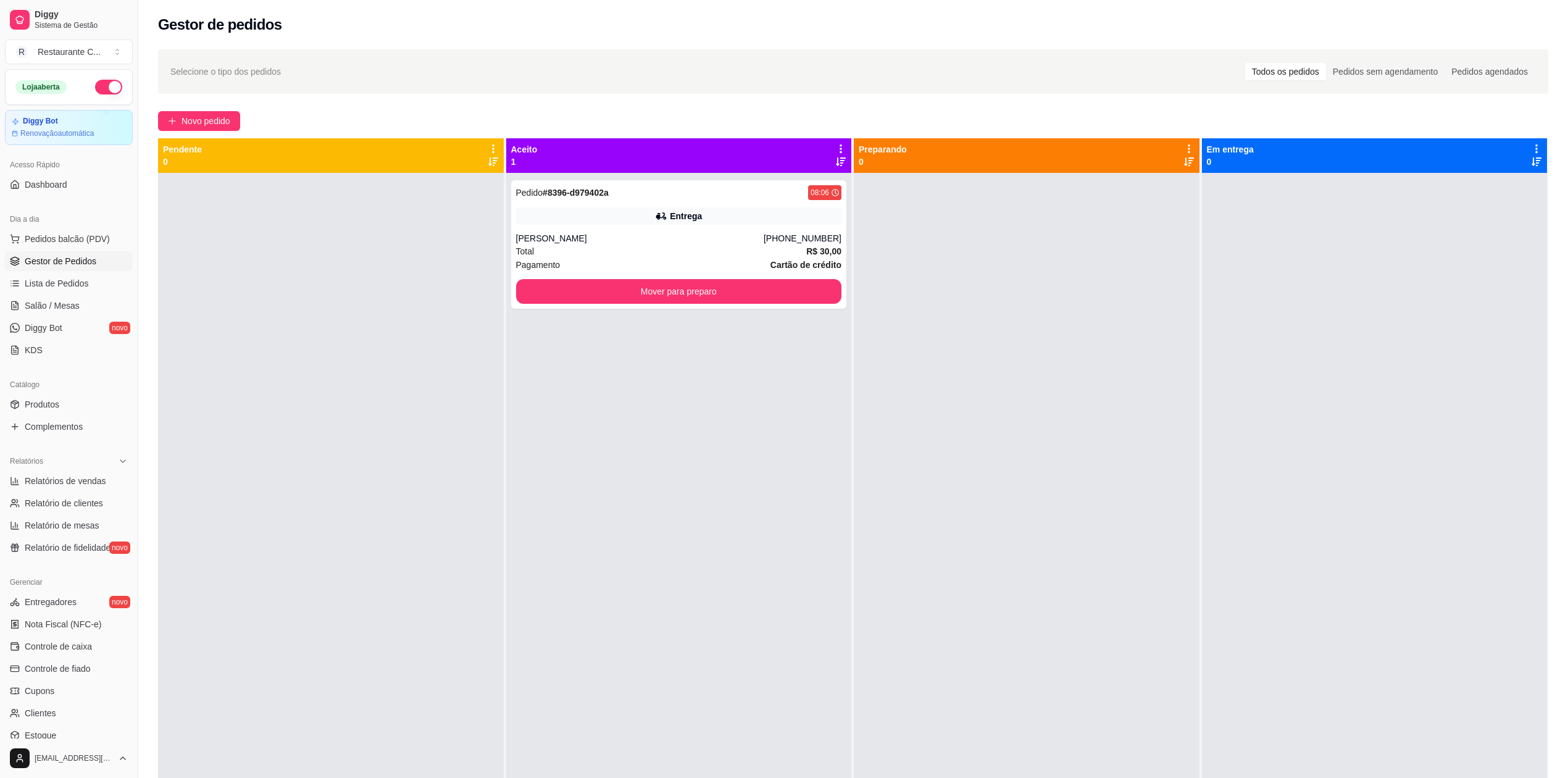
drag, startPoint x: 594, startPoint y: 415, endPoint x: 601, endPoint y: 415, distance: 7.0
click at [601, 415] on div "Pedido # 8396-d979402a 08:06 Entrega [PERSON_NAME] [PHONE_NUMBER] Total R$ 30,0…" at bounding box center [679, 562] width 346 height 778
drag, startPoint x: 1035, startPoint y: 430, endPoint x: 1243, endPoint y: 408, distance: 209.2
click at [1052, 430] on div at bounding box center [1027, 562] width 346 height 778
drag, startPoint x: 1378, startPoint y: 394, endPoint x: 1039, endPoint y: 376, distance: 339.5
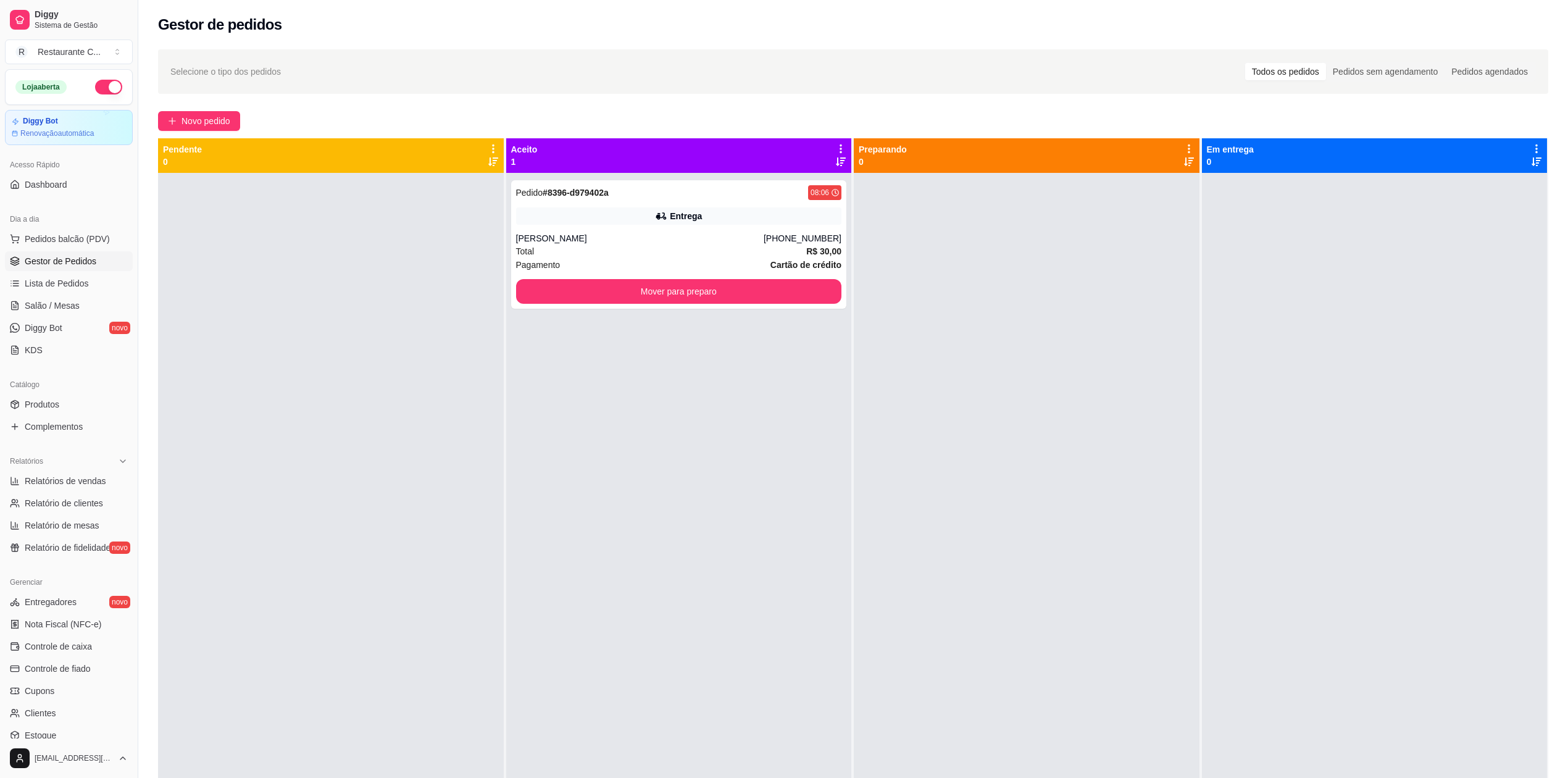
click at [1375, 394] on div at bounding box center [1375, 562] width 346 height 778
drag, startPoint x: 957, startPoint y: 382, endPoint x: 925, endPoint y: 393, distance: 33.8
click at [954, 385] on div at bounding box center [1027, 562] width 346 height 778
drag, startPoint x: 600, startPoint y: 445, endPoint x: 365, endPoint y: 406, distance: 238.2
click at [584, 445] on div "Pedido # 8396-d979402a 08:06 Entrega [PERSON_NAME] [PHONE_NUMBER] Total R$ 30,0…" at bounding box center [679, 562] width 346 height 778
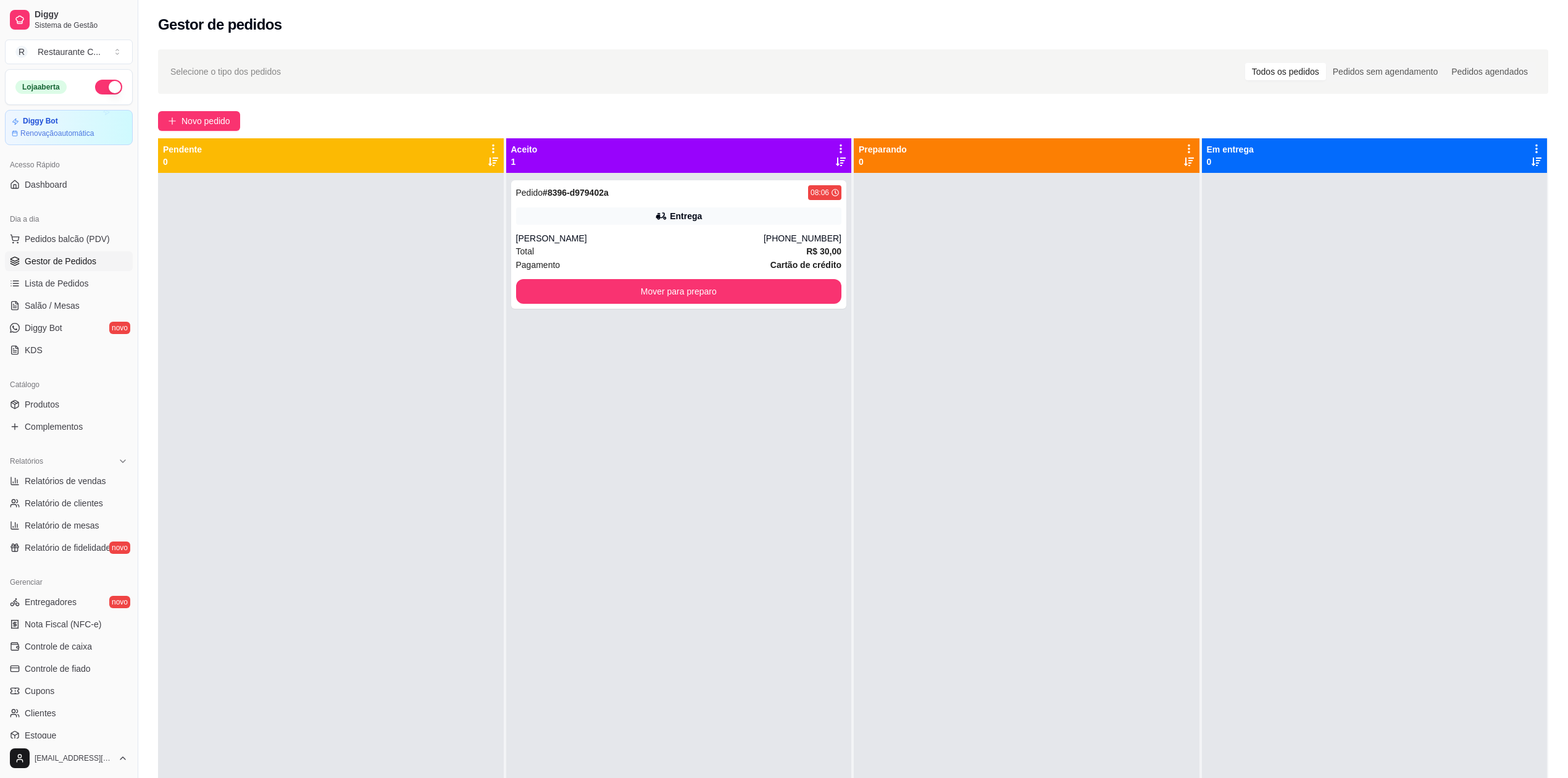
drag, startPoint x: 223, startPoint y: 370, endPoint x: 438, endPoint y: 378, distance: 215.1
click at [230, 371] on div at bounding box center [331, 562] width 346 height 778
click at [646, 448] on div "Pedido # 8396-d979402a 08:06 Entrega [PERSON_NAME] [PHONE_NUMBER] Total R$ 30,0…" at bounding box center [679, 562] width 346 height 778
click at [992, 571] on div at bounding box center [1027, 562] width 346 height 778
click at [1050, 378] on div at bounding box center [1027, 562] width 346 height 778
